Goal: Task Accomplishment & Management: Use online tool/utility

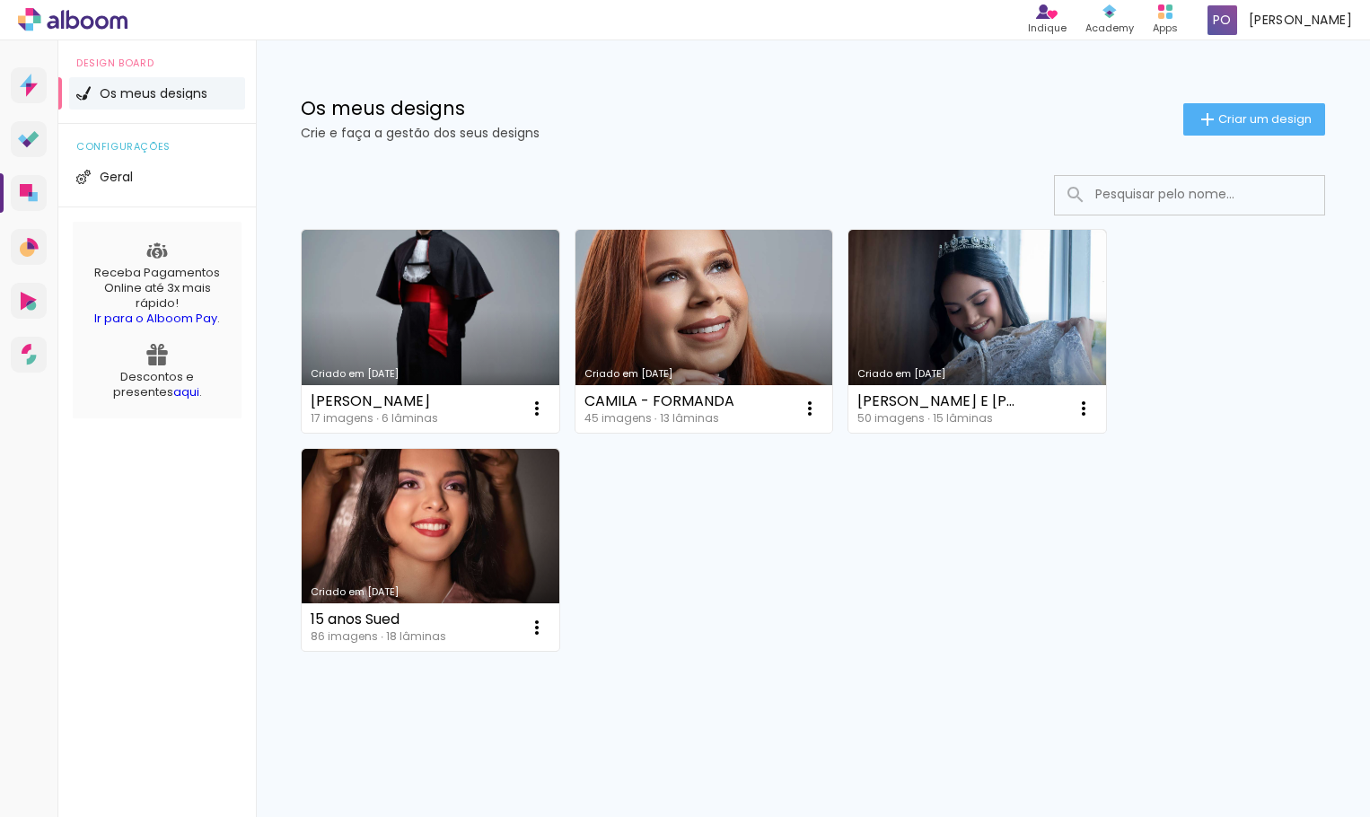
drag, startPoint x: 714, startPoint y: 293, endPoint x: 798, endPoint y: 256, distance: 91.2
click at [714, 293] on link "Criado em [DATE]" at bounding box center [704, 331] width 258 height 203
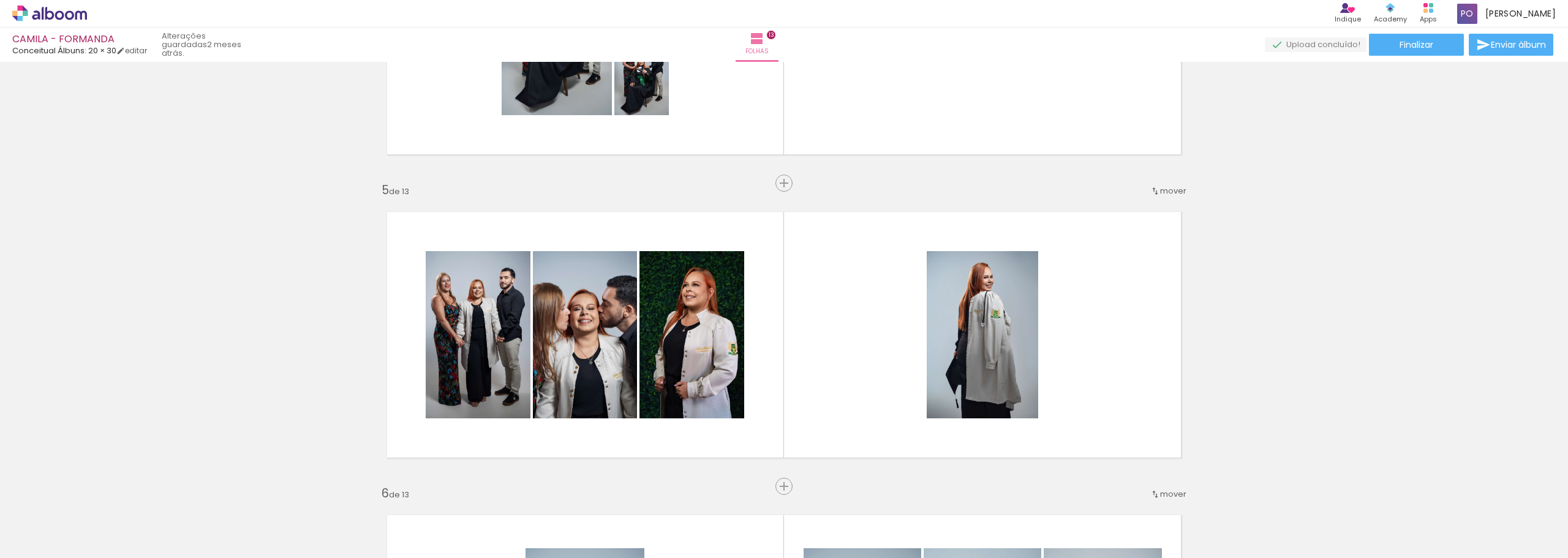
scroll to position [1286, 0]
